Goal: Task Accomplishment & Management: Use online tool/utility

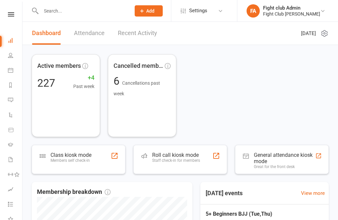
click at [97, 10] on input "text" at bounding box center [82, 10] width 87 height 9
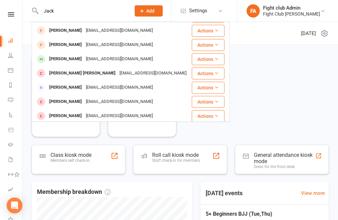
scroll to position [15, 0]
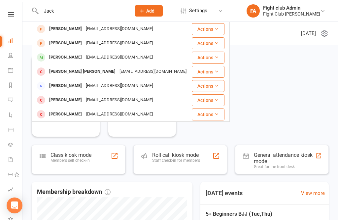
type input "Jack"
click at [63, 43] on div "Jack Morton" at bounding box center [65, 43] width 37 height 10
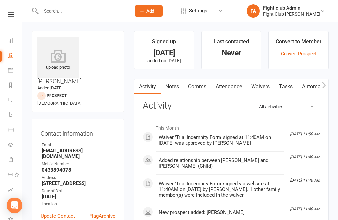
click at [266, 86] on link "Waivers" at bounding box center [261, 86] width 28 height 15
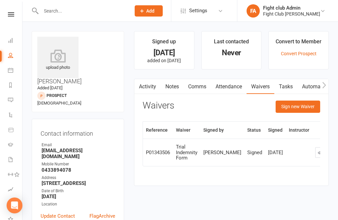
click at [305, 105] on button "Sign new Waiver" at bounding box center [298, 106] width 45 height 12
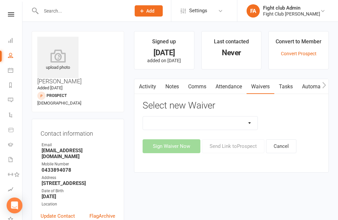
click at [246, 127] on select "Cash Membership Form Membership Enrolment Form Trial Indemnity Form Update of p…" at bounding box center [200, 122] width 115 height 13
select select "1564"
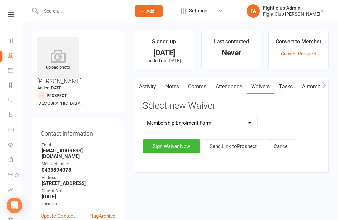
click at [176, 146] on button "Sign Waiver Now" at bounding box center [172, 146] width 58 height 14
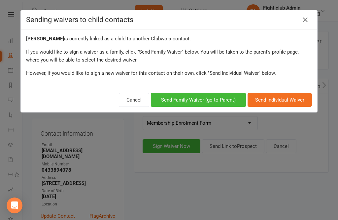
click at [214, 101] on button "Send Family Waiver (go to Parent)" at bounding box center [198, 100] width 95 height 14
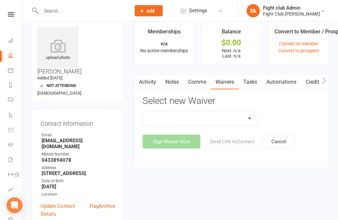
scroll to position [9, 0]
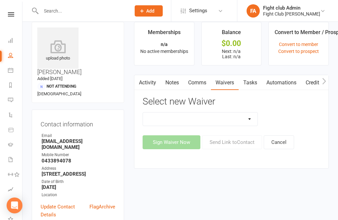
click at [243, 122] on select "Cash Membership Form Membership Enrolment Form Trial Indemnity Form Update of p…" at bounding box center [200, 118] width 115 height 13
select select "1564"
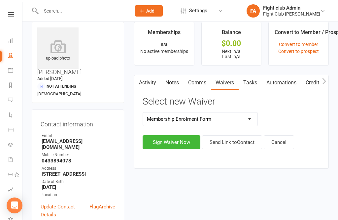
click at [171, 143] on button "Sign Waiver Now" at bounding box center [172, 142] width 58 height 14
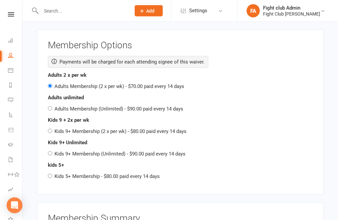
scroll to position [1034, 0]
click at [48, 163] on div "Membership Options Payments will be charged for each attending signee of this w…" at bounding box center [180, 111] width 287 height 165
click at [51, 173] on input "Kids 5+ Membership - $80.00 paid every 14 days" at bounding box center [50, 175] width 4 height 4
radio input "true"
radio input "false"
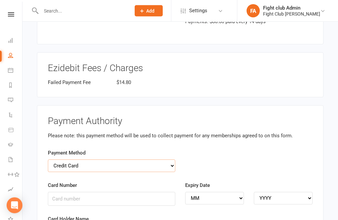
click at [161, 160] on select "Credit Card Bank Account" at bounding box center [111, 166] width 127 height 13
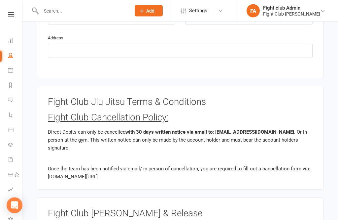
scroll to position [0, 0]
click at [115, 114] on div "Fight Club Cancellation Policy: Direct Debits can only be cancelled with 30 day…" at bounding box center [180, 146] width 265 height 66
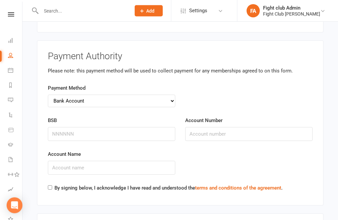
scroll to position [1341, 0]
click at [65, 94] on select "Credit Card Bank Account" at bounding box center [111, 100] width 127 height 13
click at [59, 94] on select "Credit Card Bank Account" at bounding box center [111, 100] width 127 height 13
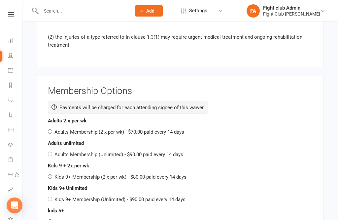
scroll to position [0, 0]
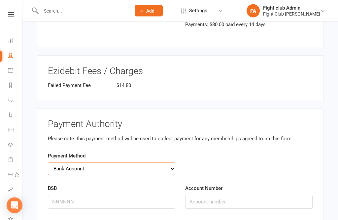
click at [166, 162] on select "Credit Card Bank Account" at bounding box center [111, 168] width 127 height 13
select select "credit_card"
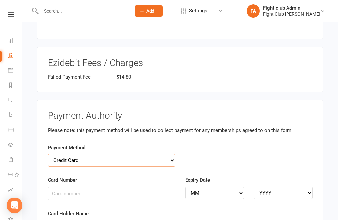
scroll to position [1278, 0]
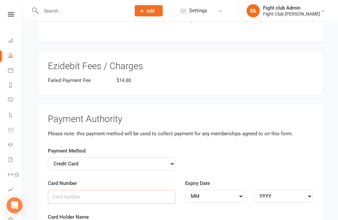
click at [142, 190] on input "Card Number" at bounding box center [111, 197] width 127 height 14
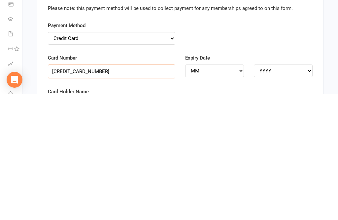
type input "4017954171799118"
click at [230, 190] on select "MM 01 02 03 04 05 06 07 08 09 10 11 12" at bounding box center [214, 196] width 59 height 13
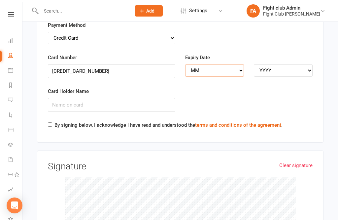
select select "07"
click at [291, 64] on select "YYYY 2025 2026 2027 2028 2029 2030 2031 2032 2033 2034" at bounding box center [283, 70] width 59 height 13
select select "2028"
click at [125, 98] on input "Card Holder Name" at bounding box center [111, 105] width 127 height 14
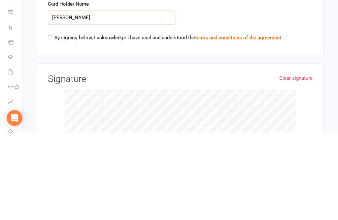
type input "Nicholas Morton"
click at [50, 123] on input "By signing below, I acknowledge I have read and understood the terms and condit…" at bounding box center [50, 125] width 4 height 4
checkbox input "true"
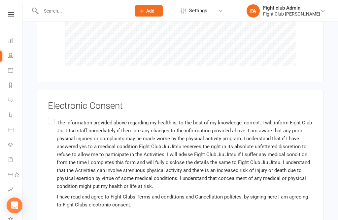
scroll to position [1614, 0]
click at [49, 116] on label "The information provided above regarding my health is, to the best of my knowle…" at bounding box center [180, 163] width 265 height 95
click at [49, 116] on input "The information provided above regarding my health is, to the best of my knowle…" at bounding box center [50, 116] width 4 height 0
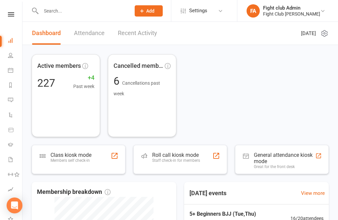
click at [181, 160] on div "Staff check-in for members" at bounding box center [176, 160] width 48 height 5
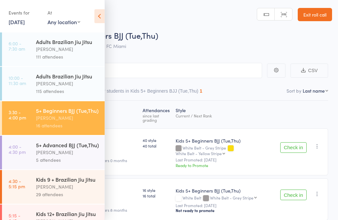
click at [66, 51] on div "daniel Eulalio" at bounding box center [67, 49] width 63 height 8
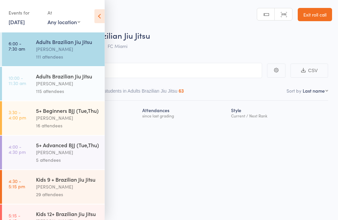
click at [102, 17] on icon at bounding box center [99, 16] width 10 height 14
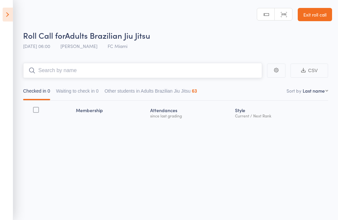
click at [127, 70] on input "search" at bounding box center [142, 70] width 239 height 15
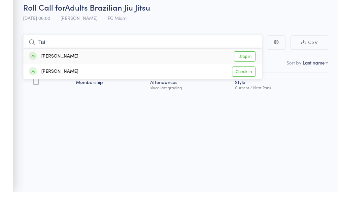
type input "Tai"
click at [246, 79] on link "Drop in" at bounding box center [244, 84] width 21 height 10
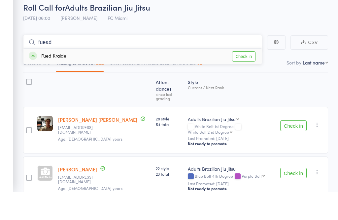
type input "fuead"
click at [255, 79] on link "Check in" at bounding box center [243, 84] width 23 height 10
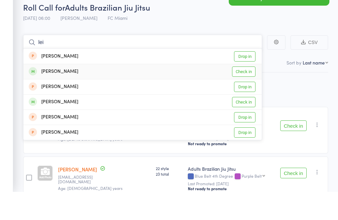
type input "lei"
click at [246, 94] on link "Check in" at bounding box center [243, 99] width 23 height 10
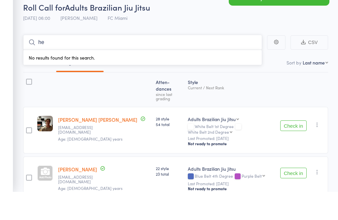
type input "h"
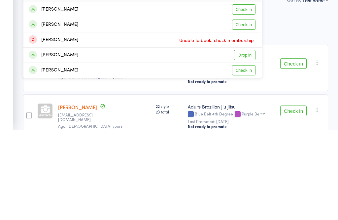
type input "nichol"
click at [245, 155] on link "Check in" at bounding box center [243, 160] width 23 height 10
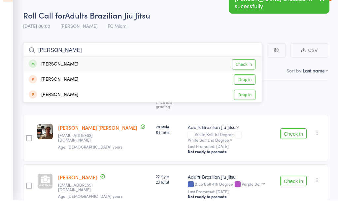
type input "tania"
click at [246, 79] on link "Check in" at bounding box center [243, 84] width 23 height 10
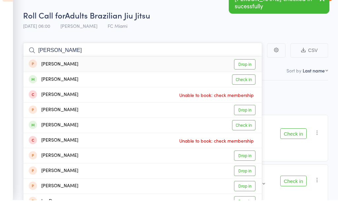
type input "dani"
click at [245, 94] on link "Check in" at bounding box center [243, 99] width 23 height 10
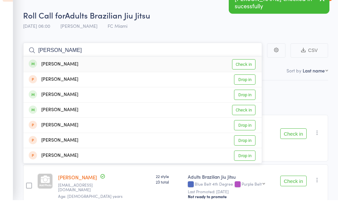
type input "brett"
click at [246, 79] on link "Check in" at bounding box center [243, 84] width 23 height 10
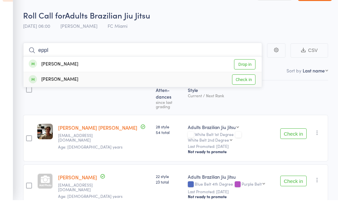
type input "eppl"
click at [246, 94] on link "Check in" at bounding box center [243, 99] width 23 height 10
